Goal: Information Seeking & Learning: Check status

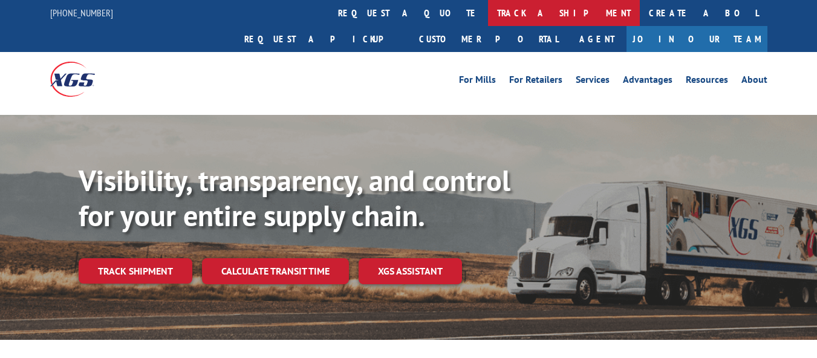
click at [488, 10] on link "track a shipment" at bounding box center [564, 13] width 152 height 26
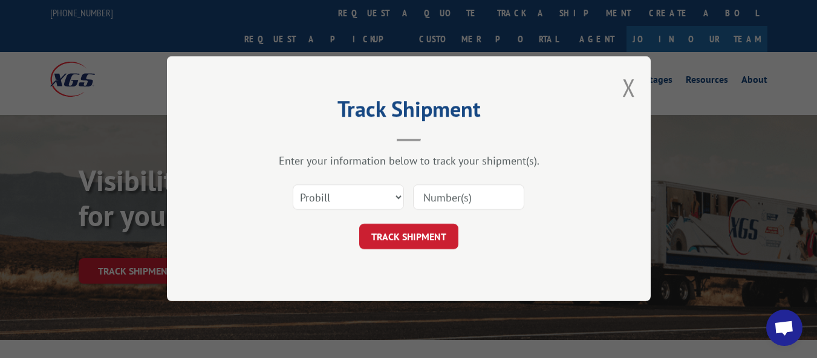
click at [475, 192] on input at bounding box center [468, 197] width 111 height 25
paste input "17478151"
type input "17478151"
click at [419, 237] on button "TRACK SHIPMENT" at bounding box center [408, 236] width 99 height 25
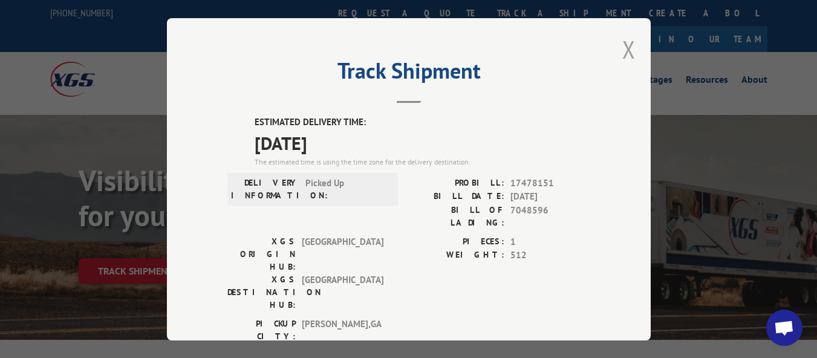
click at [623, 42] on button "Close modal" at bounding box center [629, 49] width 13 height 32
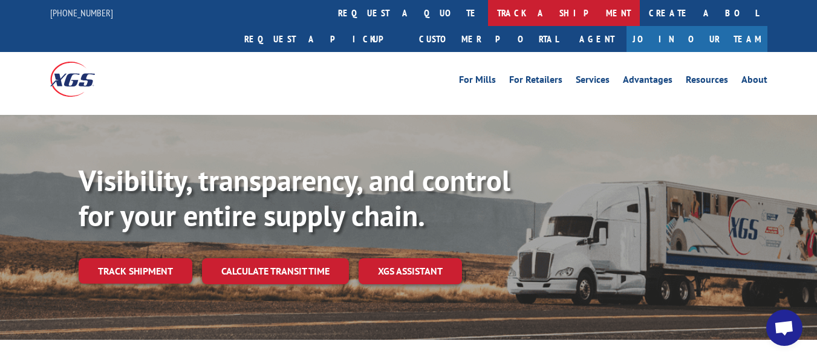
click at [488, 19] on link "track a shipment" at bounding box center [564, 13] width 152 height 26
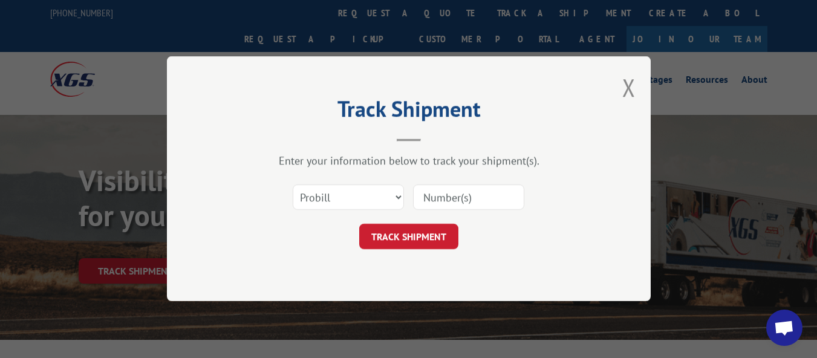
click at [429, 184] on div at bounding box center [468, 198] width 111 height 28
click at [449, 194] on input at bounding box center [468, 197] width 111 height 25
paste input "17233267"
type input "17233267"
click at [449, 235] on button "TRACK SHIPMENT" at bounding box center [408, 236] width 99 height 25
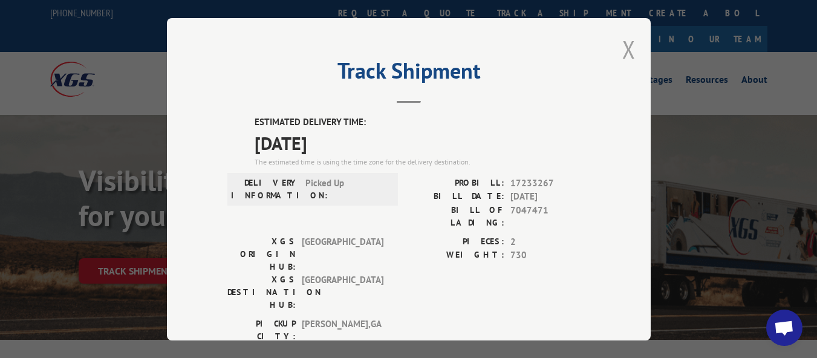
click at [623, 45] on button "Close modal" at bounding box center [629, 49] width 13 height 32
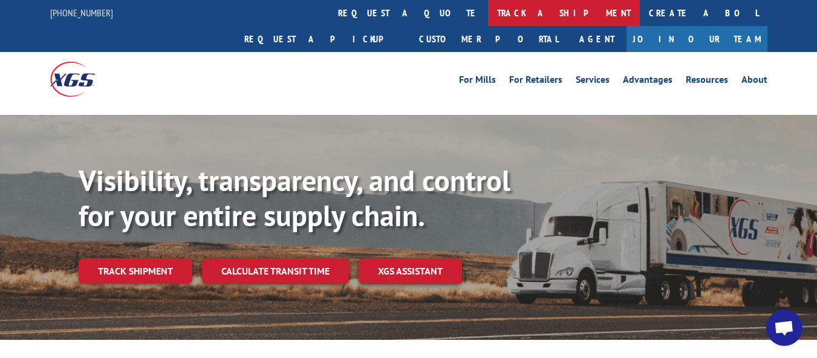
click at [488, 11] on link "track a shipment" at bounding box center [564, 13] width 152 height 26
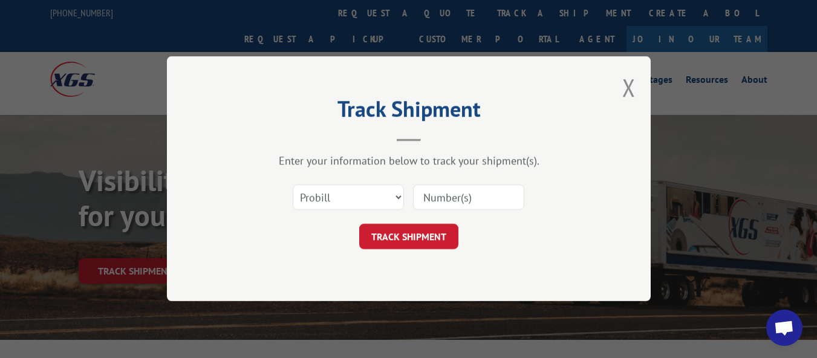
click at [433, 195] on input at bounding box center [468, 197] width 111 height 25
paste input "17478152"
type input "17478152"
click at [371, 237] on button "TRACK SHIPMENT" at bounding box center [408, 236] width 99 height 25
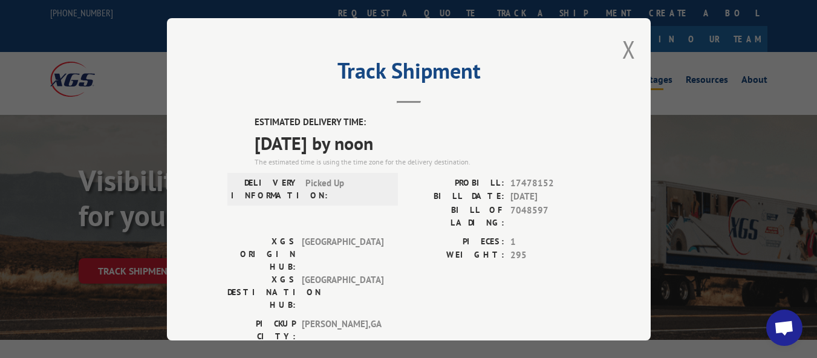
drag, startPoint x: 621, startPoint y: 42, endPoint x: 627, endPoint y: 60, distance: 19.7
click at [623, 42] on button "Close modal" at bounding box center [629, 49] width 13 height 32
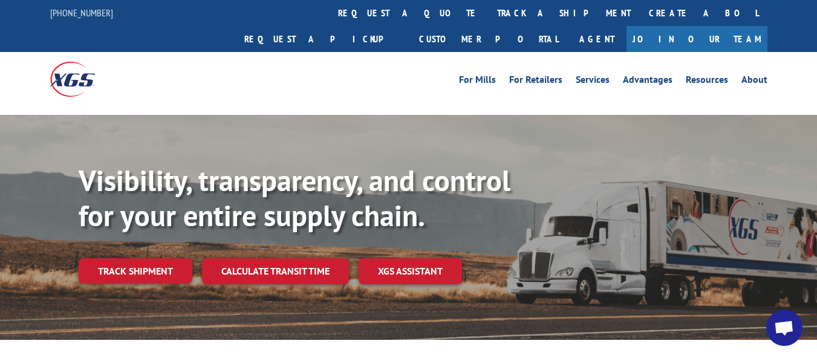
drag, startPoint x: 373, startPoint y: 11, endPoint x: 373, endPoint y: 28, distance: 16.3
click at [488, 13] on link "track a shipment" at bounding box center [564, 13] width 152 height 26
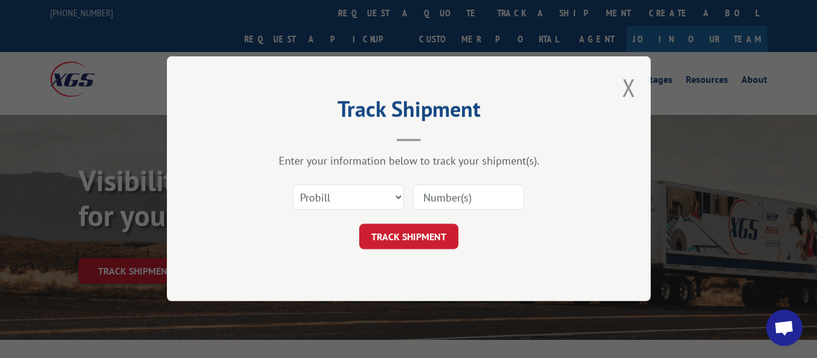
click at [441, 188] on input at bounding box center [468, 197] width 111 height 25
paste input "17478150"
type input "17478150"
click at [414, 238] on button "TRACK SHIPMENT" at bounding box center [408, 236] width 99 height 25
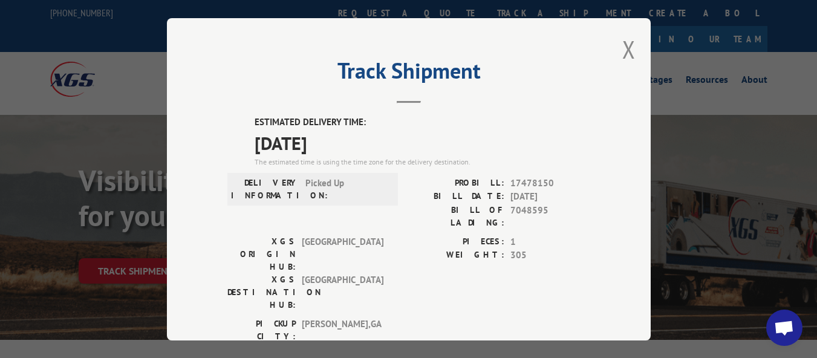
drag, startPoint x: 623, startPoint y: 38, endPoint x: 624, endPoint y: 45, distance: 7.4
click at [624, 38] on button "Close modal" at bounding box center [629, 49] width 13 height 32
